Goal: Task Accomplishment & Management: Manage account settings

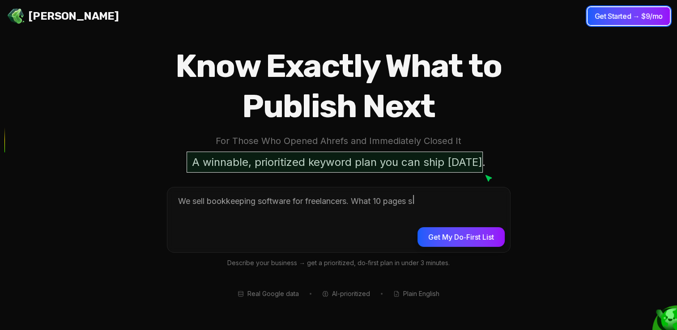
click at [611, 15] on button "Get Started → $9/mo" at bounding box center [629, 16] width 82 height 18
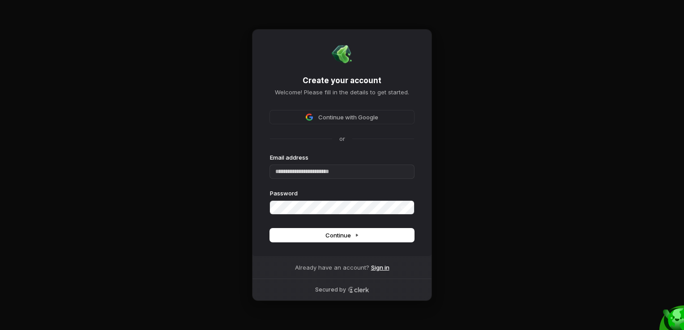
click at [383, 264] on link "Sign in" at bounding box center [380, 268] width 18 height 8
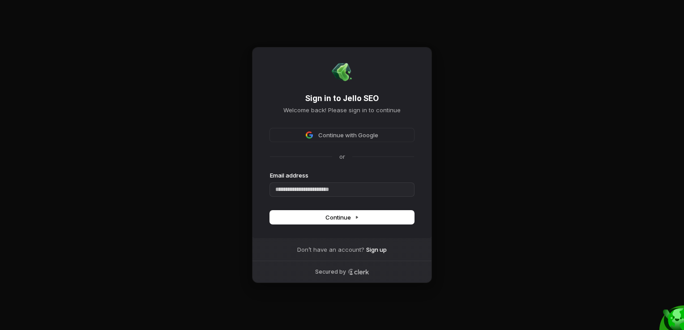
click at [362, 182] on div "Email address" at bounding box center [342, 183] width 144 height 25
click at [360, 188] on input "Email address" at bounding box center [342, 189] width 144 height 13
click at [346, 218] on span "Continue" at bounding box center [342, 218] width 34 height 8
type input "**********"
